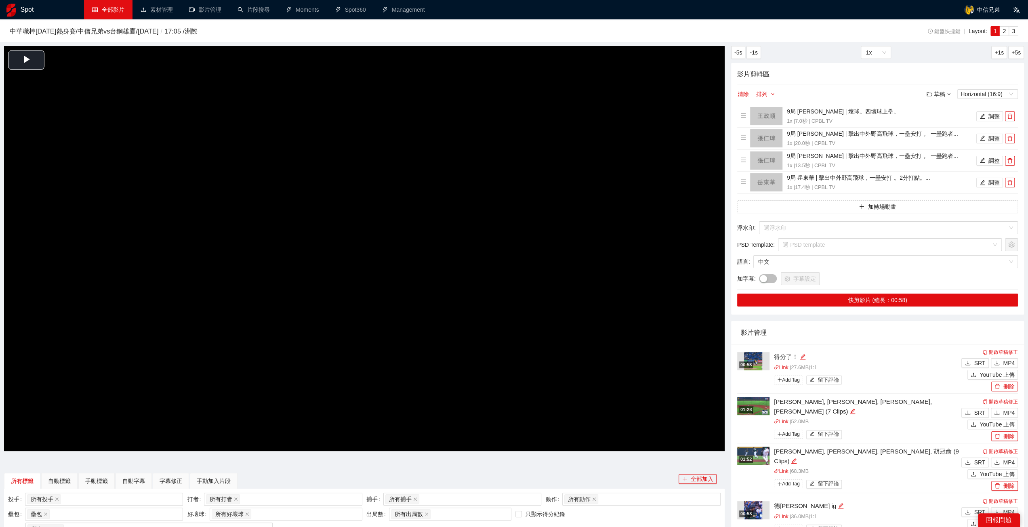
click at [110, 10] on link "全部影片" at bounding box center [108, 9] width 32 height 6
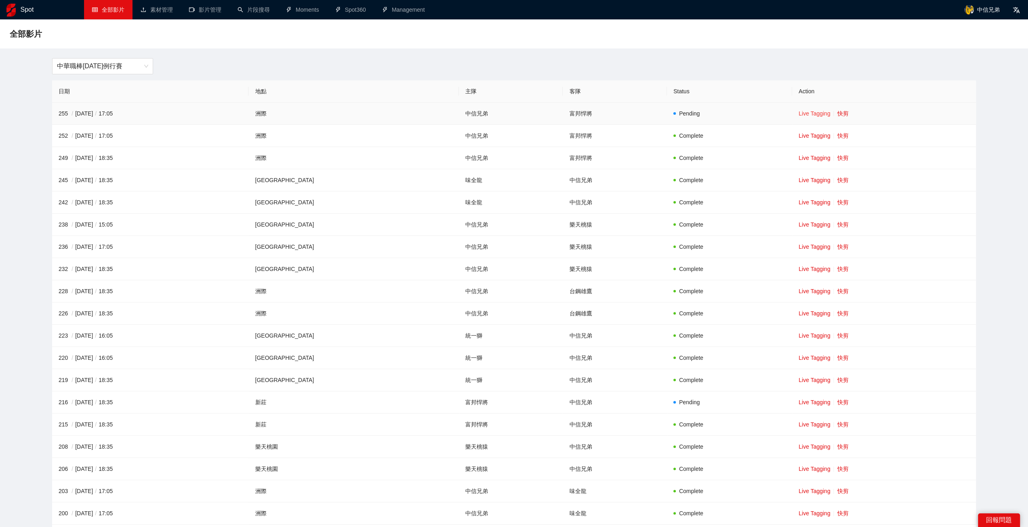
click at [800, 116] on link "Live Tagging" at bounding box center [815, 113] width 32 height 6
click at [837, 113] on link "快剪" at bounding box center [842, 113] width 11 height 6
